Goal: Task Accomplishment & Management: Manage account settings

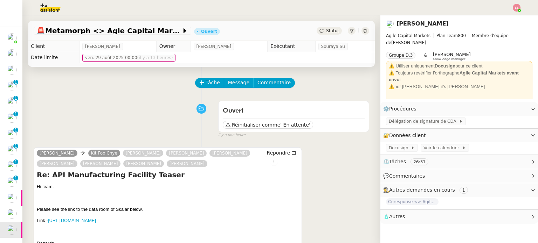
scroll to position [39, 0]
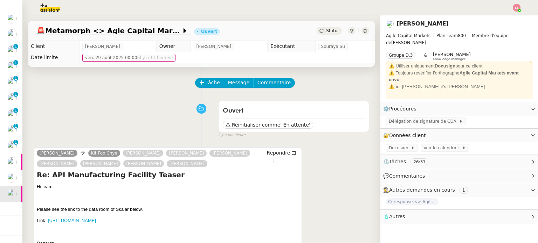
click at [316, 153] on div "[PERSON_NAME] Foo Chye [PERSON_NAME] [PERSON_NAME] [PERSON_NAME] [PERSON_NAME] …" at bounding box center [201, 212] width 335 height 142
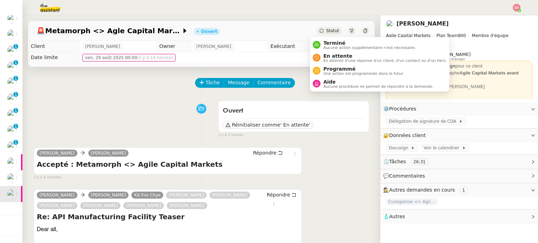
click at [319, 29] on icon at bounding box center [321, 31] width 4 height 4
click at [327, 53] on span "En attente" at bounding box center [384, 56] width 123 height 6
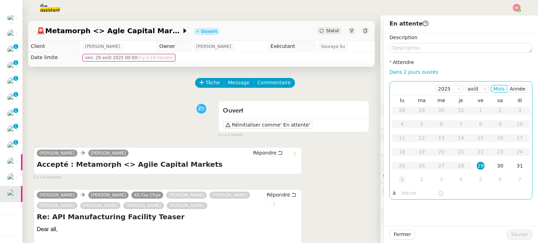
click at [398, 181] on div "1" at bounding box center [402, 180] width 8 height 8
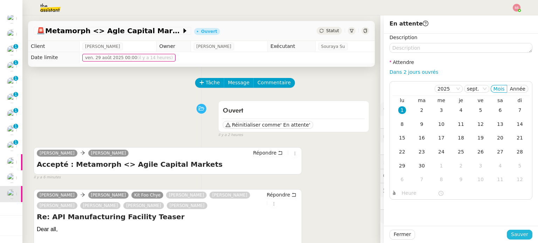
click at [513, 230] on button "Sauver" at bounding box center [520, 235] width 26 height 10
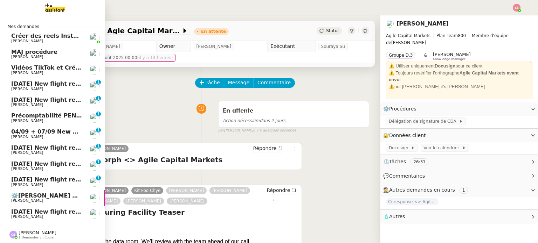
click at [33, 210] on span "[DATE] New flight request - [PERSON_NAME]" at bounding box center [81, 212] width 140 height 7
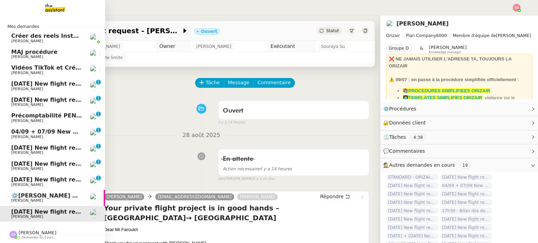
click at [43, 194] on span "⚙️[PERSON_NAME] de Suivi - [PERSON_NAME] - UCPA VITAM" at bounding box center [105, 196] width 189 height 7
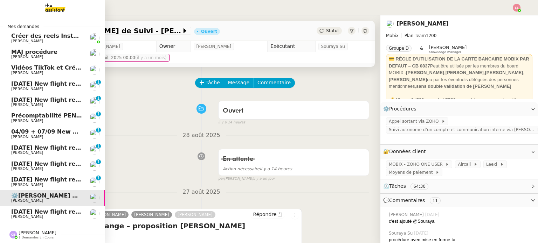
click at [46, 180] on span "[DATE] New flight request - [PERSON_NAME]" at bounding box center [81, 179] width 140 height 7
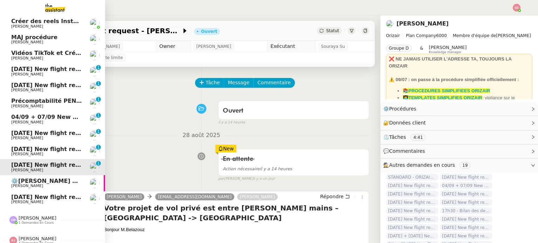
scroll to position [23, 0]
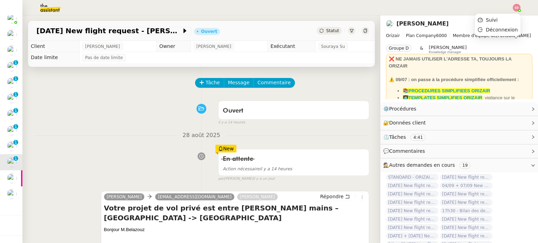
click at [519, 6] on img at bounding box center [517, 8] width 8 height 8
click at [501, 20] on li "Suivi" at bounding box center [498, 20] width 46 height 10
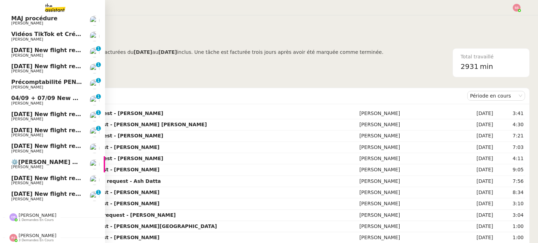
scroll to position [39, 0]
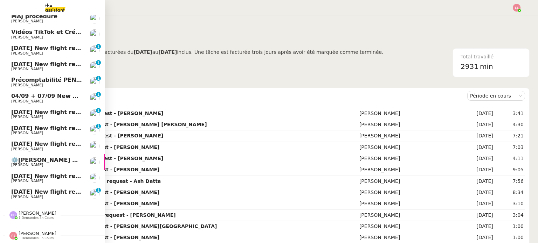
click at [28, 173] on span "[DATE] New flight request - [PERSON_NAME]" at bounding box center [81, 176] width 140 height 7
